Goal: Information Seeking & Learning: Understand process/instructions

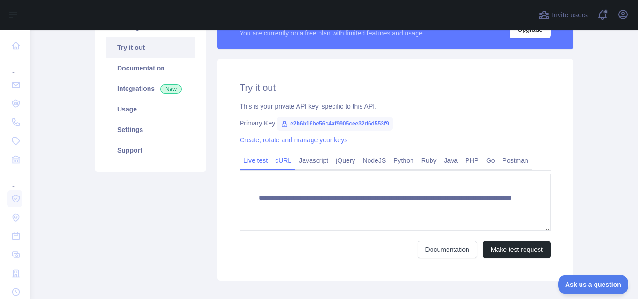
click at [281, 163] on link "cURL" at bounding box center [283, 160] width 24 height 15
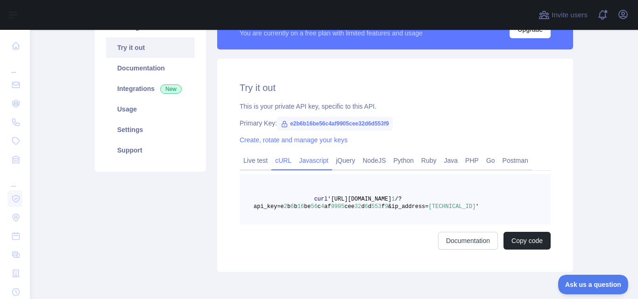
click at [306, 160] on link "Javascript" at bounding box center [313, 160] width 37 height 15
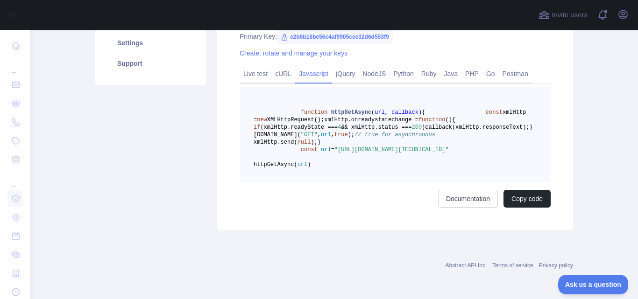
scroll to position [178, 0]
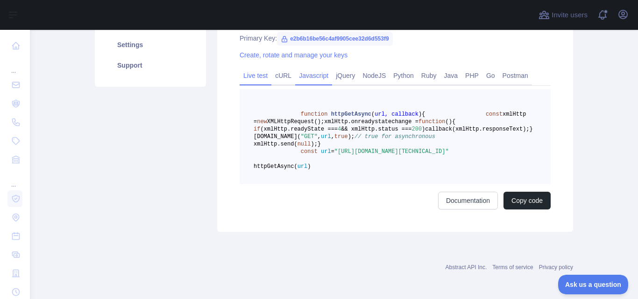
click at [259, 77] on link "Live test" at bounding box center [255, 75] width 32 height 15
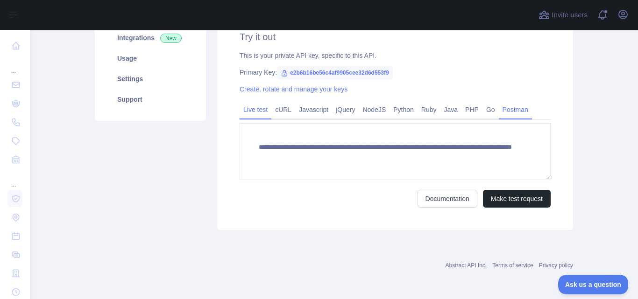
click at [513, 112] on link "Postman" at bounding box center [515, 109] width 33 height 15
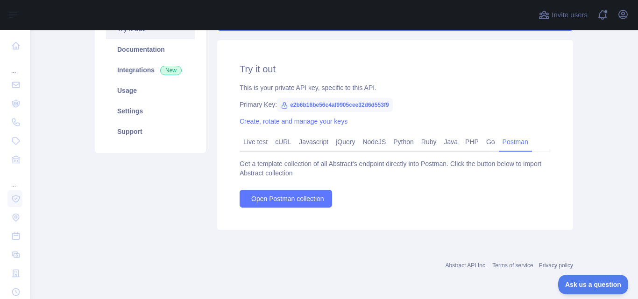
scroll to position [112, 0]
click at [482, 140] on link "Go" at bounding box center [490, 141] width 16 height 15
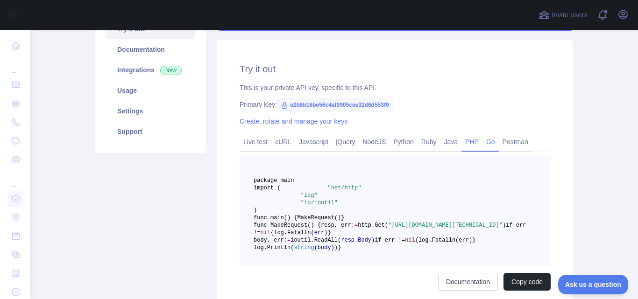
click at [467, 142] on link "PHP" at bounding box center [471, 141] width 21 height 15
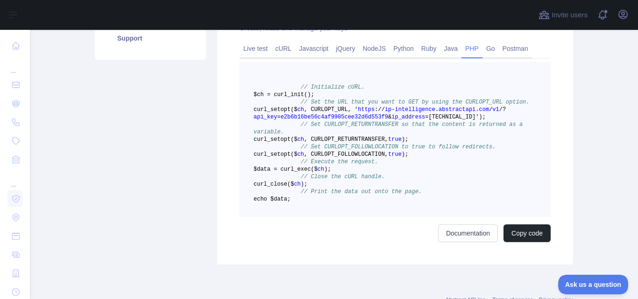
scroll to position [159, 0]
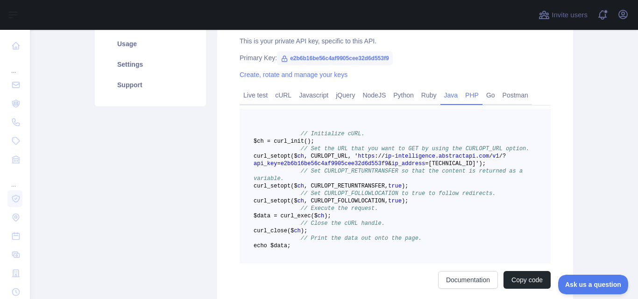
click at [446, 95] on link "Java" at bounding box center [450, 95] width 21 height 15
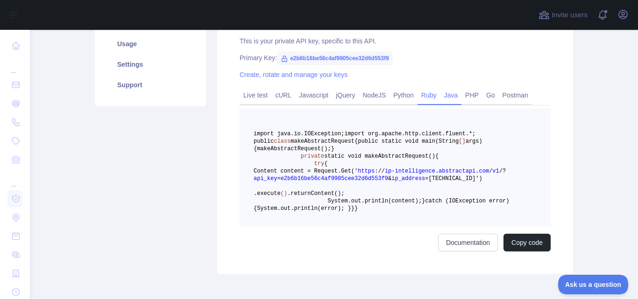
click at [418, 95] on link "Ruby" at bounding box center [428, 95] width 23 height 15
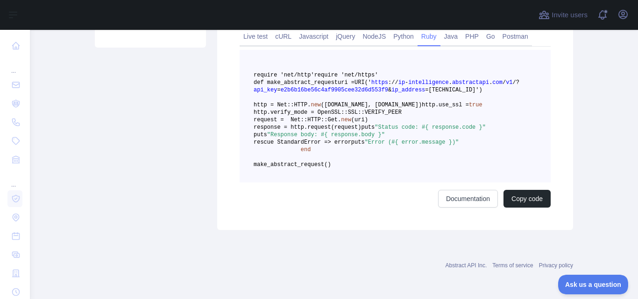
scroll to position [137, 0]
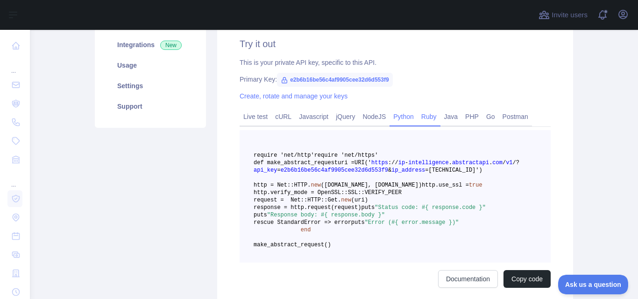
click at [397, 114] on link "Python" at bounding box center [403, 116] width 28 height 15
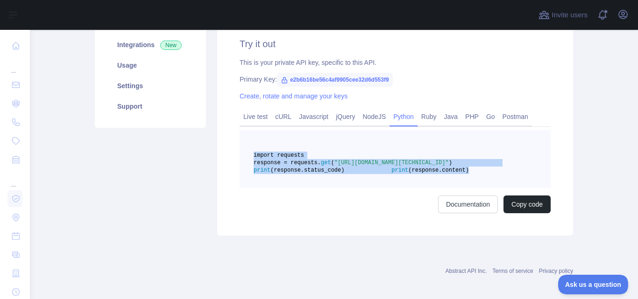
drag, startPoint x: 375, startPoint y: 193, endPoint x: 239, endPoint y: 158, distance: 140.6
click at [239, 158] on pre "import requests response = requests. get ( "[URL][DOMAIN_NAME][TECHNICAL_ID]" )…" at bounding box center [394, 159] width 311 height 58
copy code "import requests response = requests. get ( "[URL][DOMAIN_NAME][TECHNICAL_ID]" )…"
click at [375, 188] on pre "import requests response = requests. get ( "[URL][DOMAIN_NAME][TECHNICAL_ID]" )…" at bounding box center [394, 159] width 311 height 58
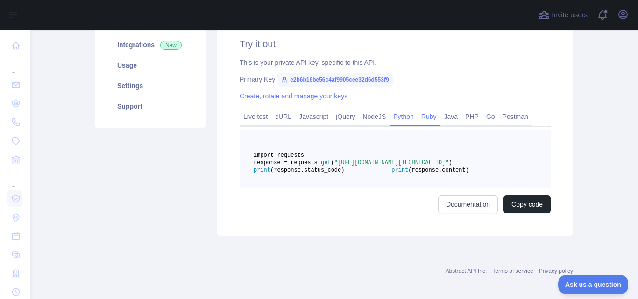
click at [422, 120] on link "Ruby" at bounding box center [428, 116] width 23 height 15
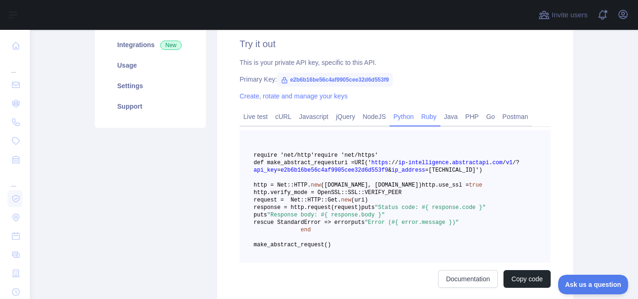
click at [390, 119] on link "Python" at bounding box center [403, 116] width 28 height 15
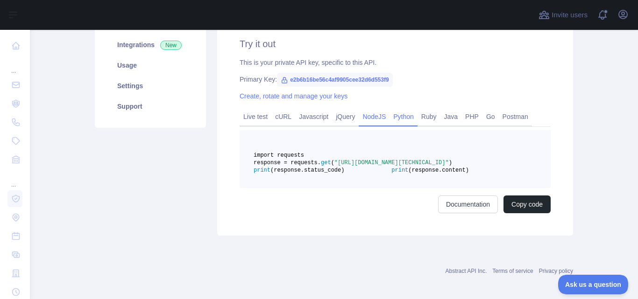
click at [368, 116] on link "NodeJS" at bounding box center [373, 116] width 31 height 15
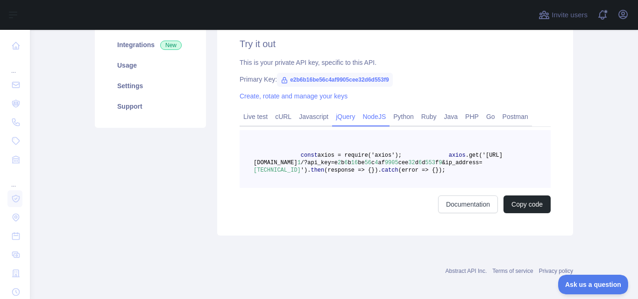
click at [338, 116] on link "jQuery" at bounding box center [345, 116] width 27 height 15
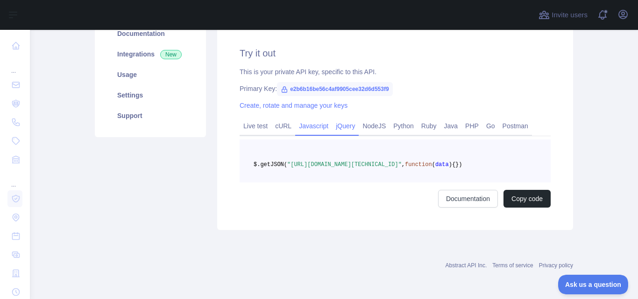
click at [317, 119] on link "Javascript" at bounding box center [313, 126] width 37 height 15
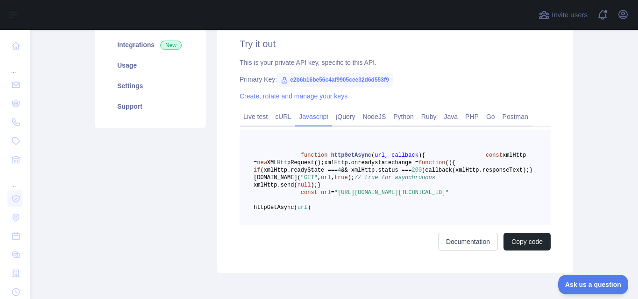
scroll to position [91, 0]
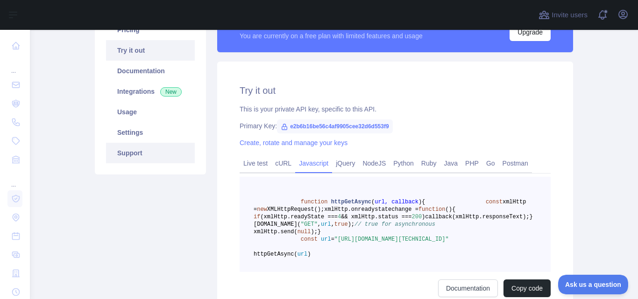
click at [138, 155] on link "Support" at bounding box center [150, 153] width 89 height 21
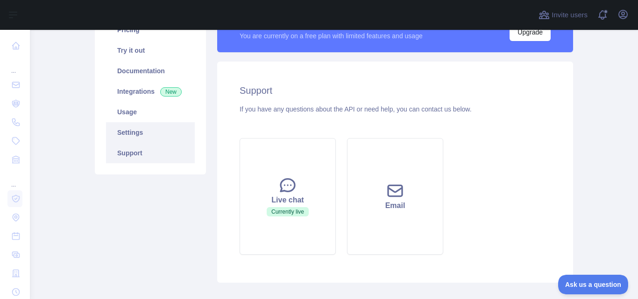
click at [137, 136] on link "Settings" at bounding box center [150, 132] width 89 height 21
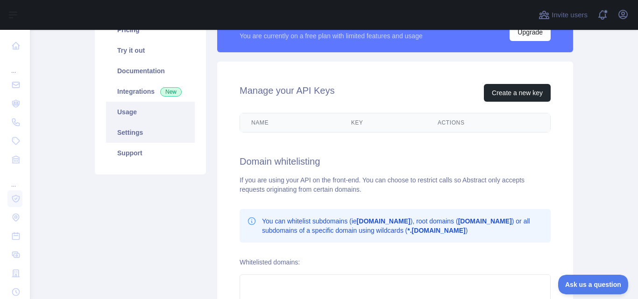
click at [137, 116] on link "Usage" at bounding box center [150, 112] width 89 height 21
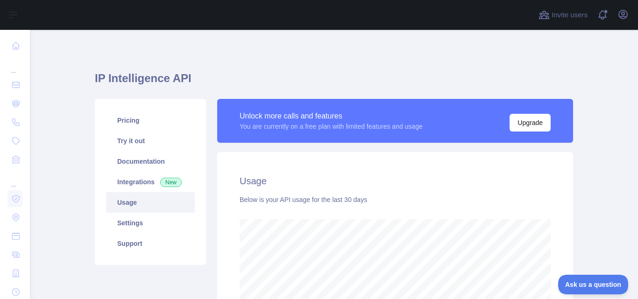
scroll to position [93, 0]
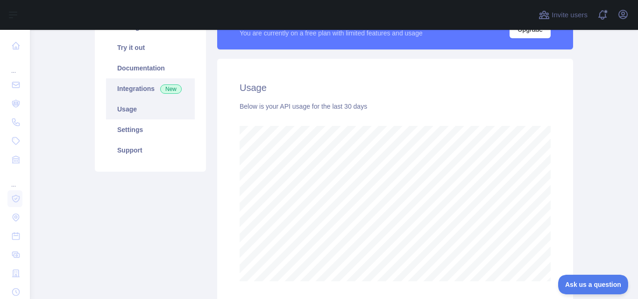
click at [145, 86] on link "Integrations New" at bounding box center [150, 88] width 89 height 21
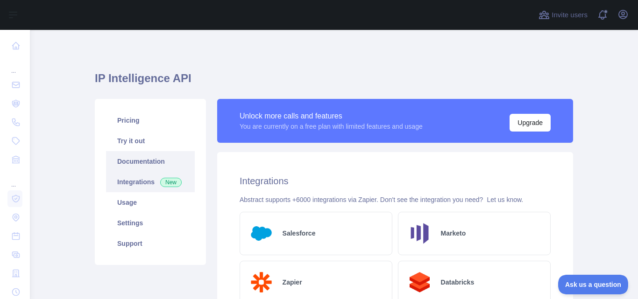
click at [169, 161] on link "Documentation" at bounding box center [150, 161] width 89 height 21
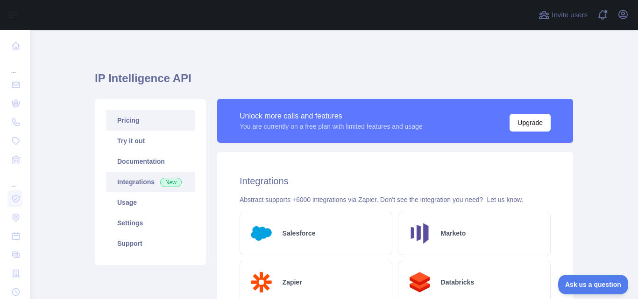
click at [131, 125] on link "Pricing" at bounding box center [150, 120] width 89 height 21
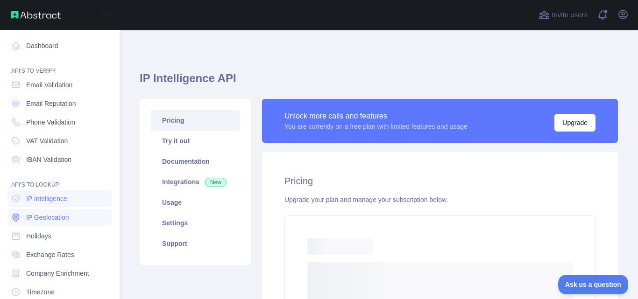
click at [53, 221] on span "IP Geolocation" at bounding box center [47, 217] width 43 height 9
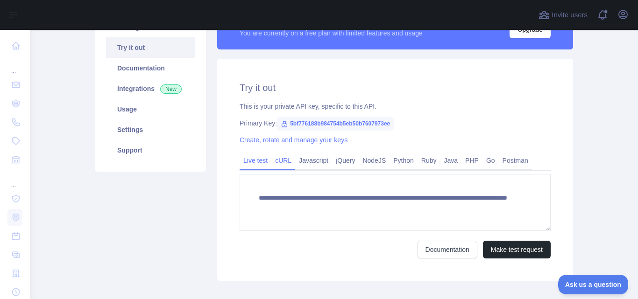
click at [279, 162] on link "cURL" at bounding box center [283, 160] width 24 height 15
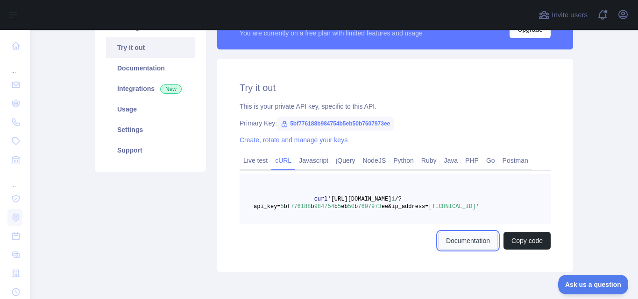
click at [455, 239] on link "Documentation" at bounding box center [468, 241] width 60 height 18
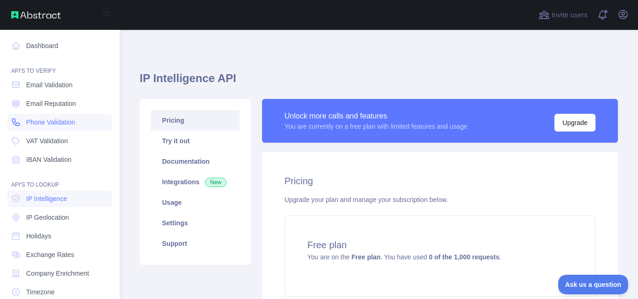
click at [62, 123] on span "Phone Validation" at bounding box center [50, 122] width 49 height 9
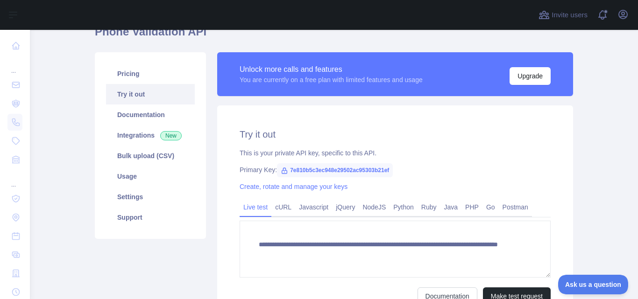
scroll to position [93, 0]
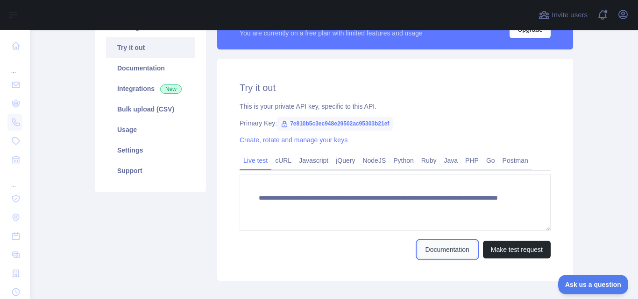
click at [440, 246] on link "Documentation" at bounding box center [447, 250] width 60 height 18
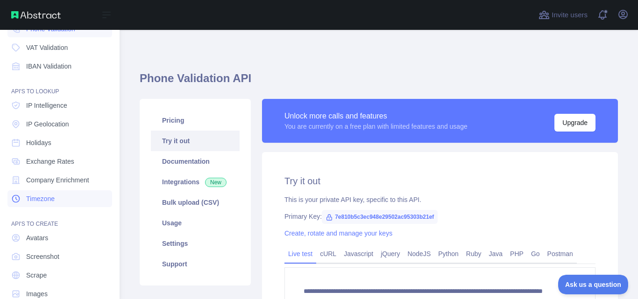
click at [54, 201] on span "Timezone" at bounding box center [40, 198] width 28 height 9
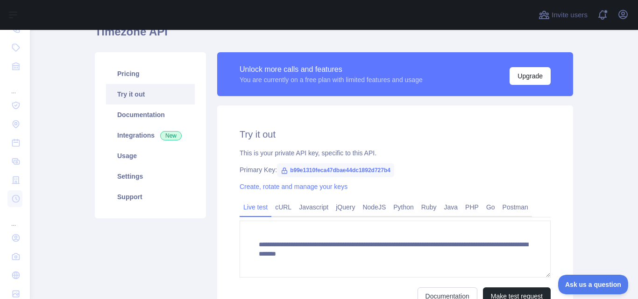
scroll to position [93, 0]
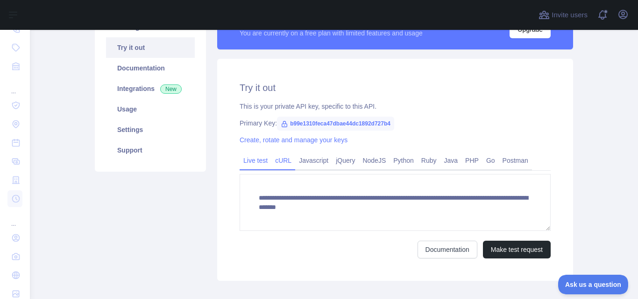
click at [282, 163] on link "cURL" at bounding box center [283, 160] width 24 height 15
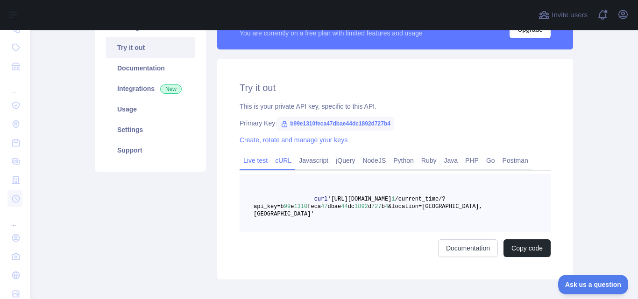
click at [257, 168] on link "Live test" at bounding box center [255, 160] width 32 height 15
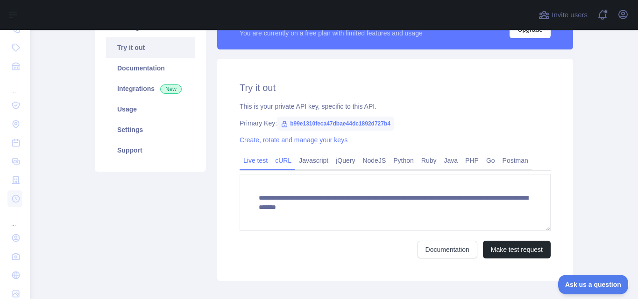
click at [278, 158] on link "cURL" at bounding box center [283, 160] width 24 height 15
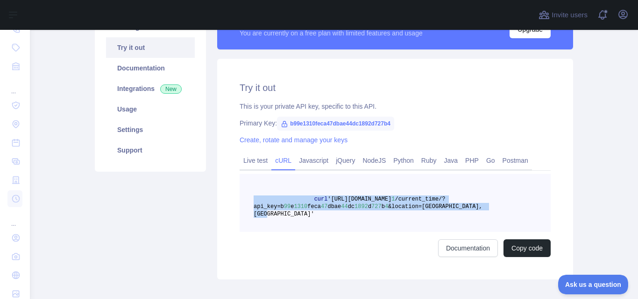
drag, startPoint x: 503, startPoint y: 209, endPoint x: 226, endPoint y: 196, distance: 277.1
click at [227, 197] on div "Try it out This is your private API key, specific to this API. Primary Key: b99…" at bounding box center [395, 169] width 356 height 221
